Goal: Browse casually: Explore the website without a specific task or goal

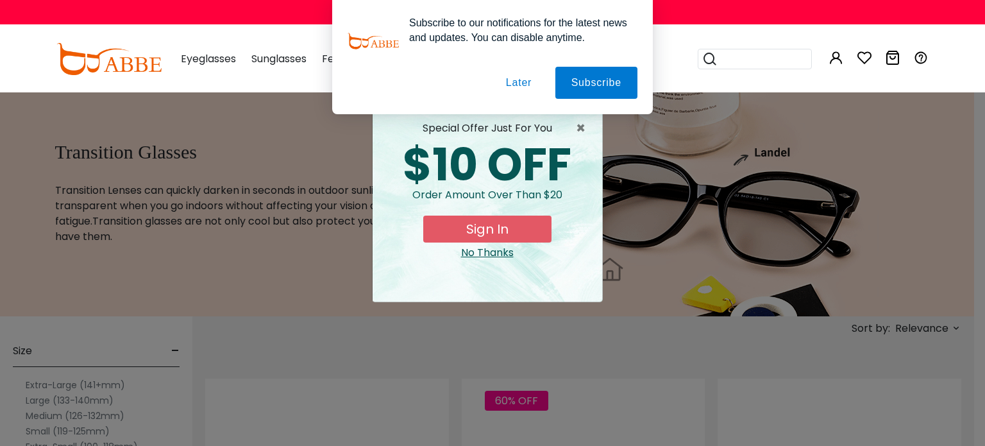
click at [0, 0] on button "Later" at bounding box center [0, 0] width 0 height 0
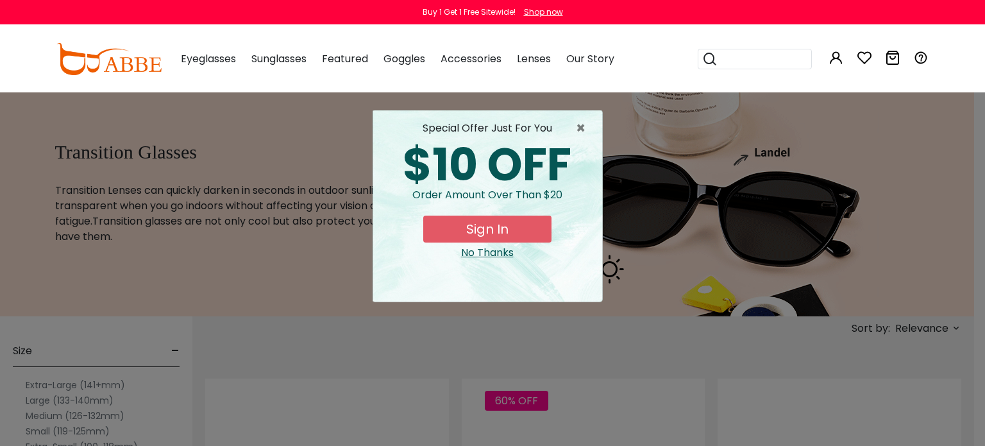
click at [492, 249] on div "No Thanks" at bounding box center [487, 252] width 209 height 15
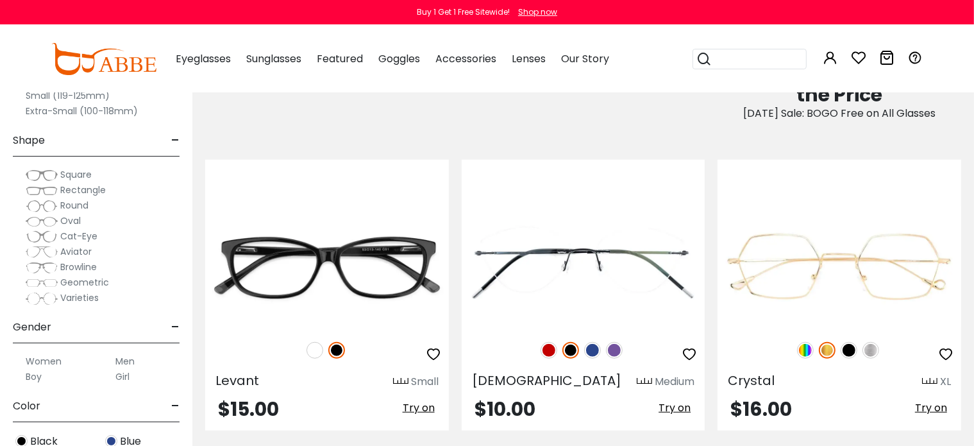
scroll to position [897, 0]
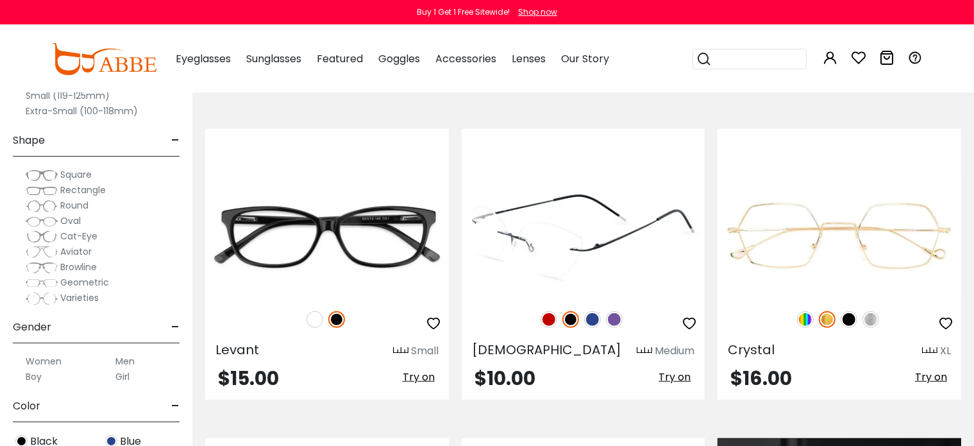
click at [592, 324] on img at bounding box center [592, 319] width 17 height 17
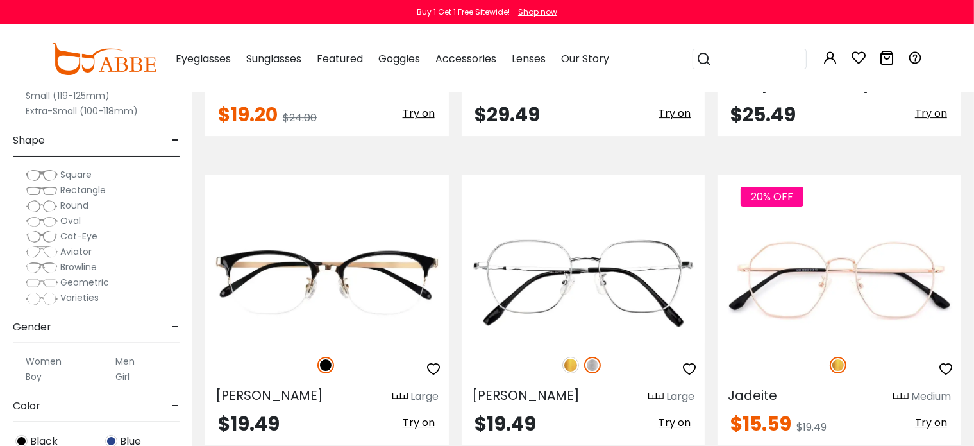
scroll to position [4308, 0]
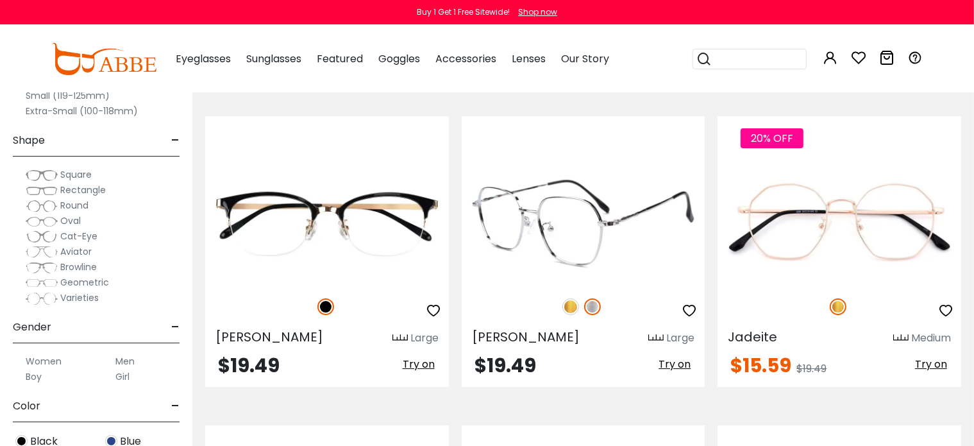
click at [574, 300] on img at bounding box center [570, 306] width 17 height 17
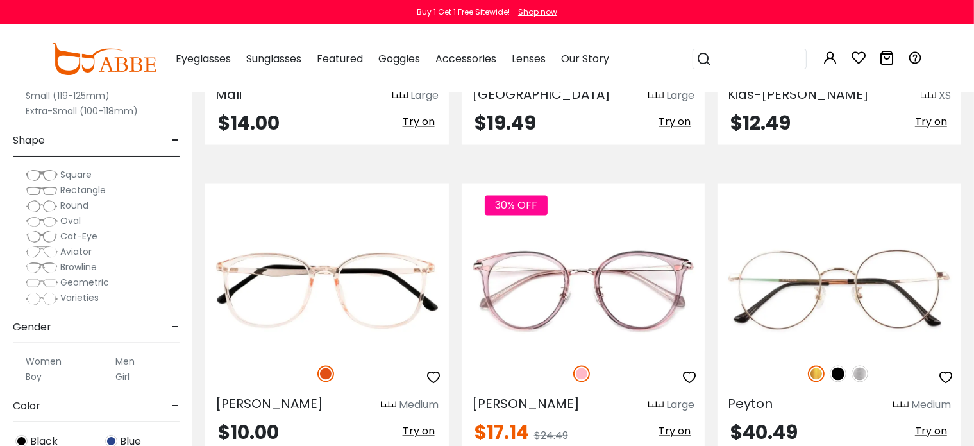
scroll to position [2265, 0]
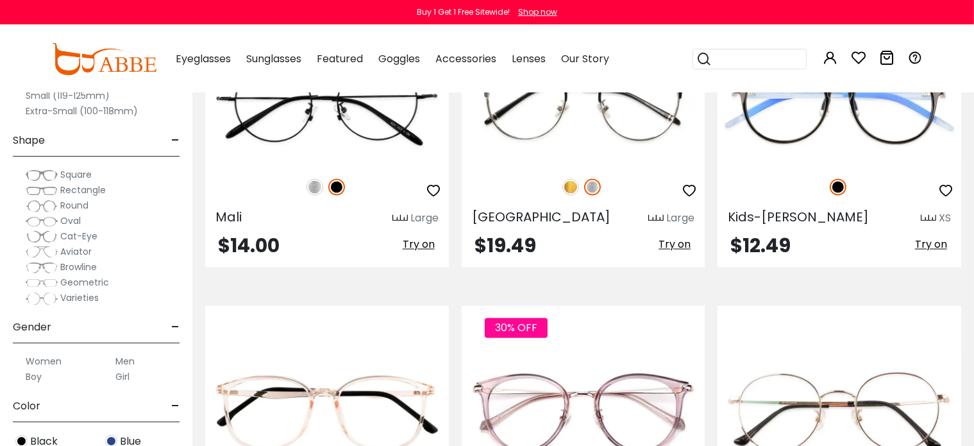
click at [110, 59] on img at bounding box center [103, 59] width 105 height 32
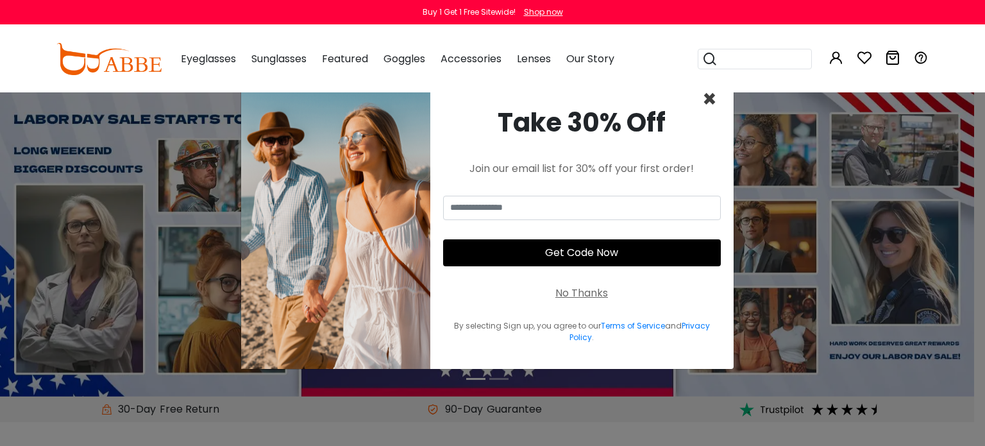
click at [708, 97] on span "×" at bounding box center [709, 99] width 15 height 33
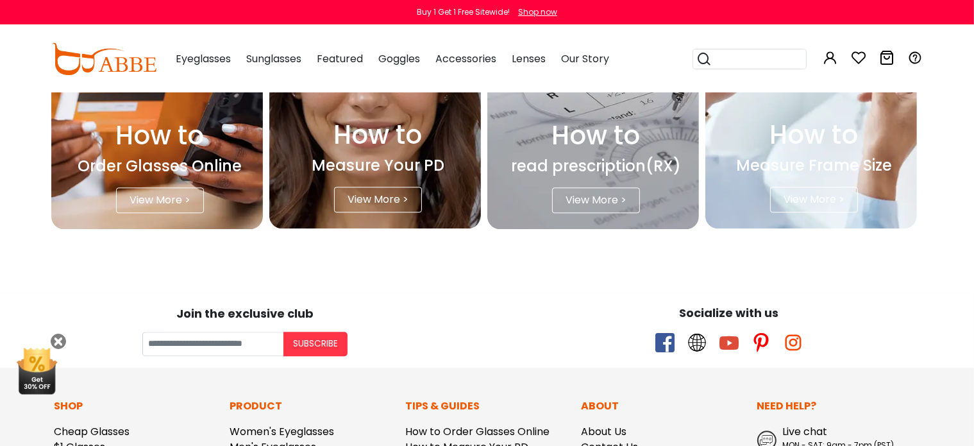
scroll to position [3231, 0]
